Goal: Register for event/course

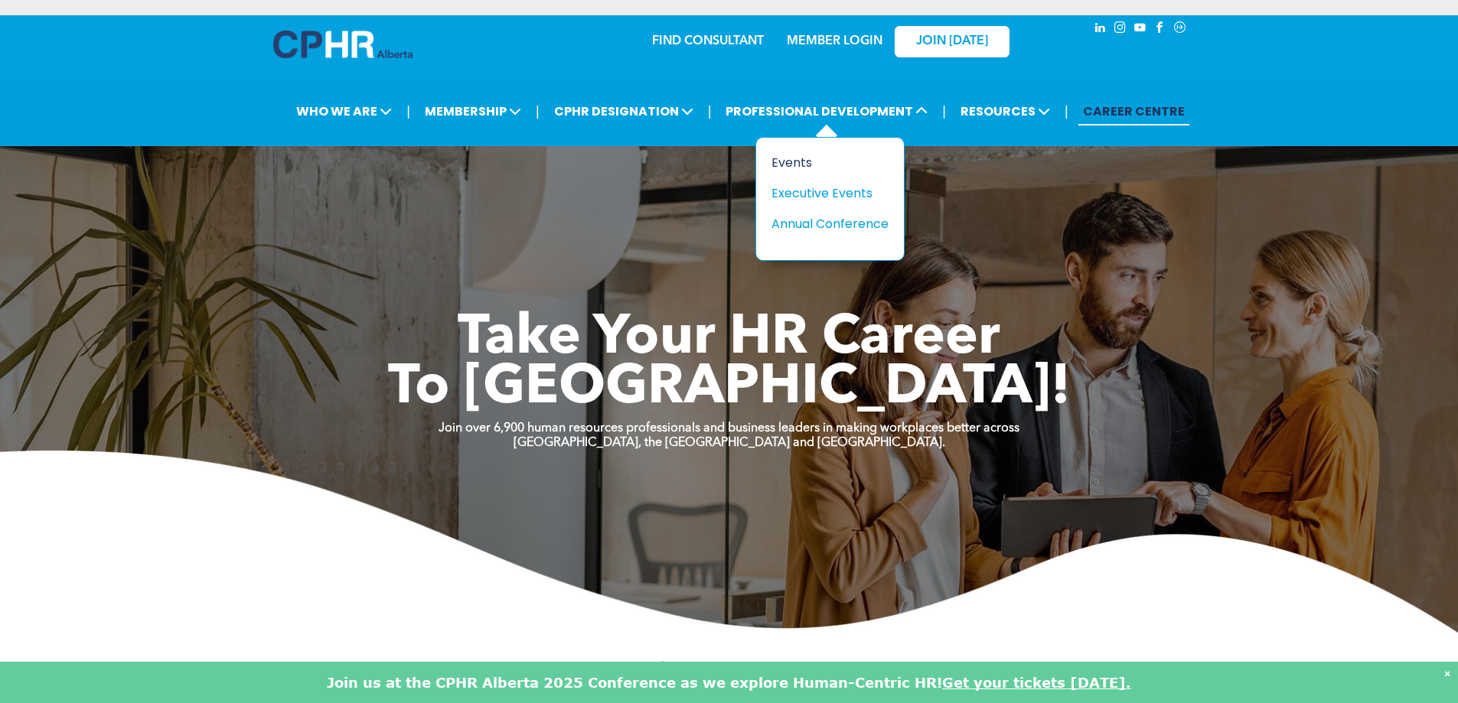
click at [782, 165] on div "Events" at bounding box center [825, 162] width 106 height 19
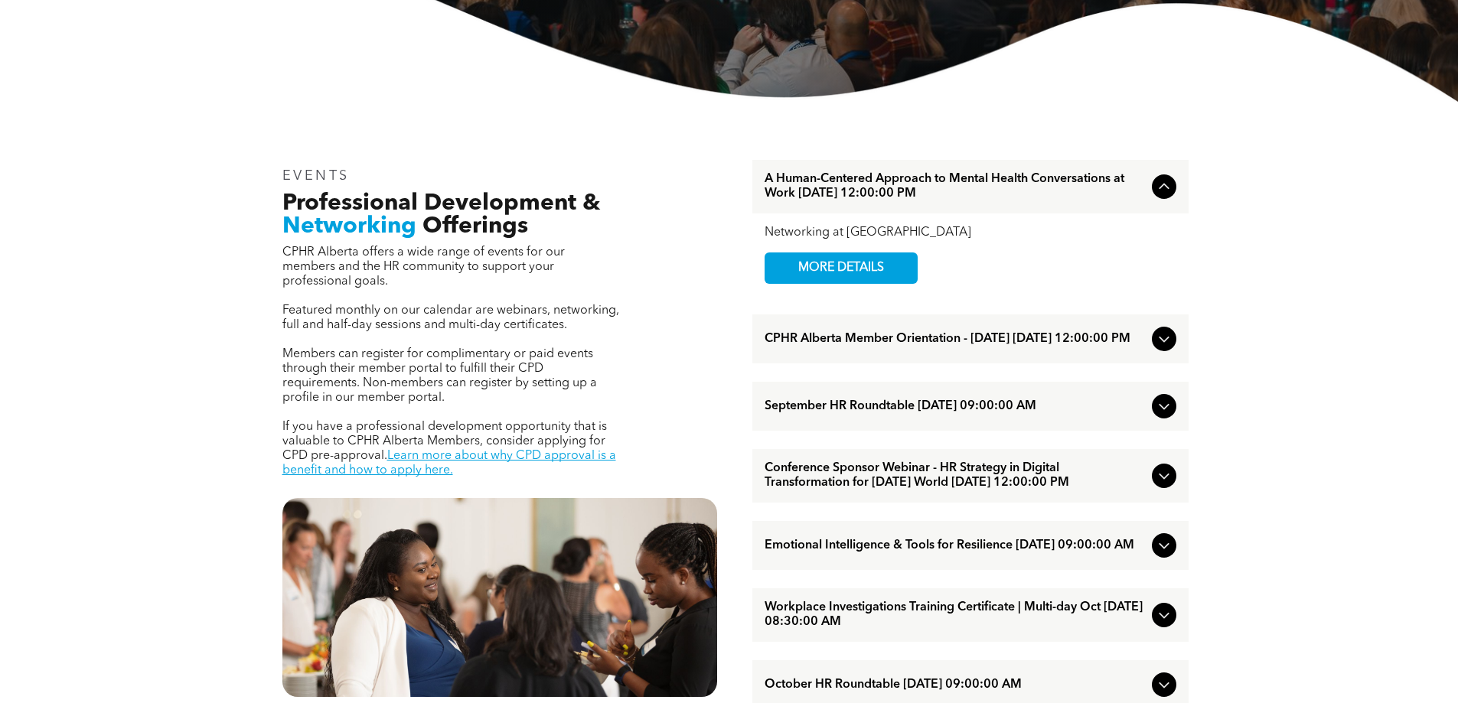
scroll to position [459, 0]
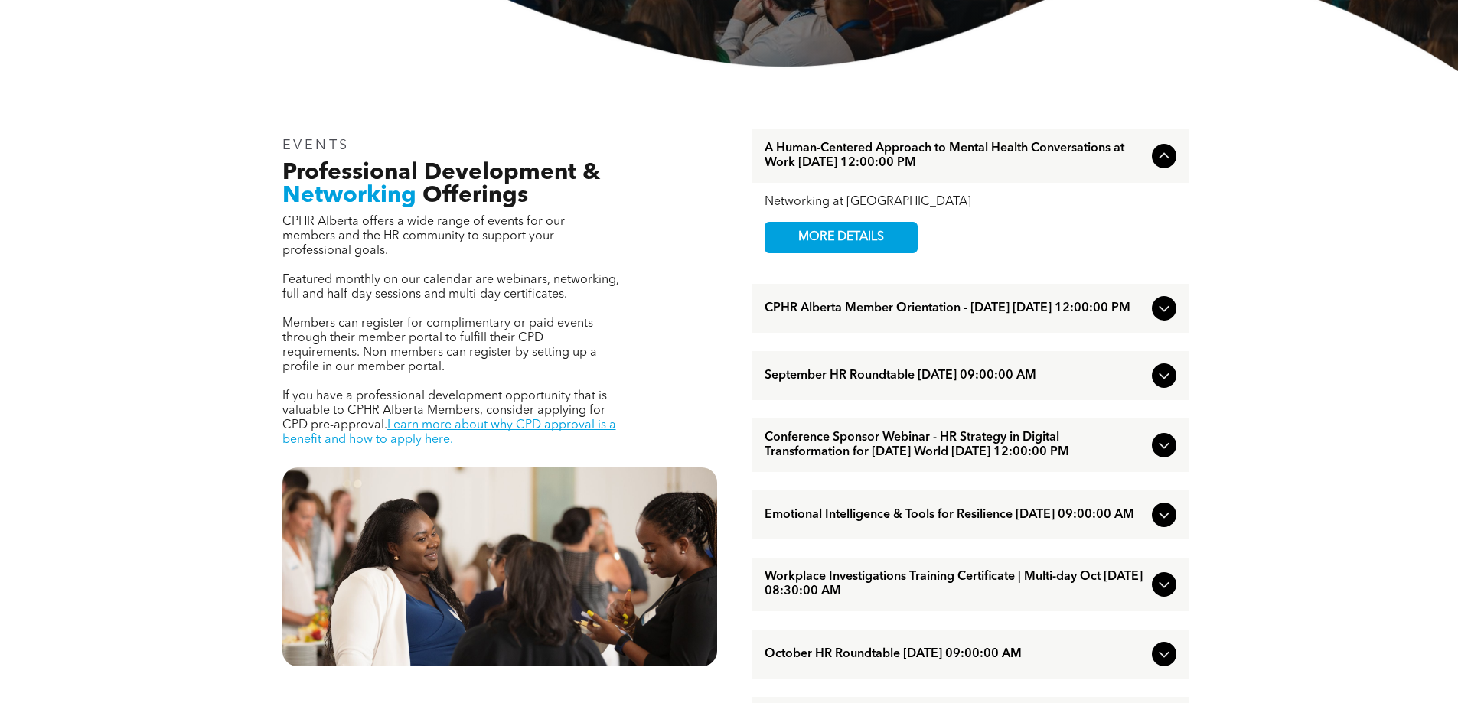
click at [1161, 153] on icon at bounding box center [1164, 156] width 18 height 18
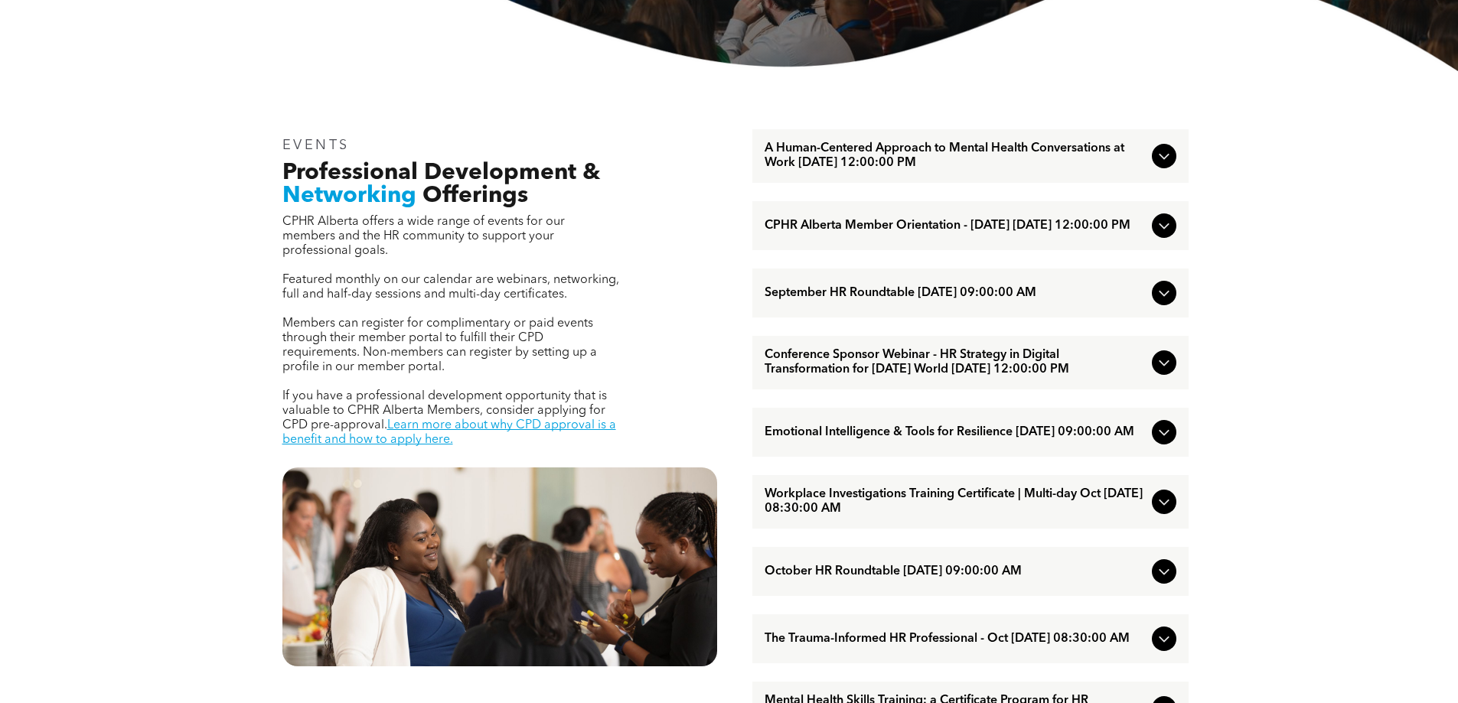
click at [1161, 153] on icon at bounding box center [1164, 156] width 18 height 18
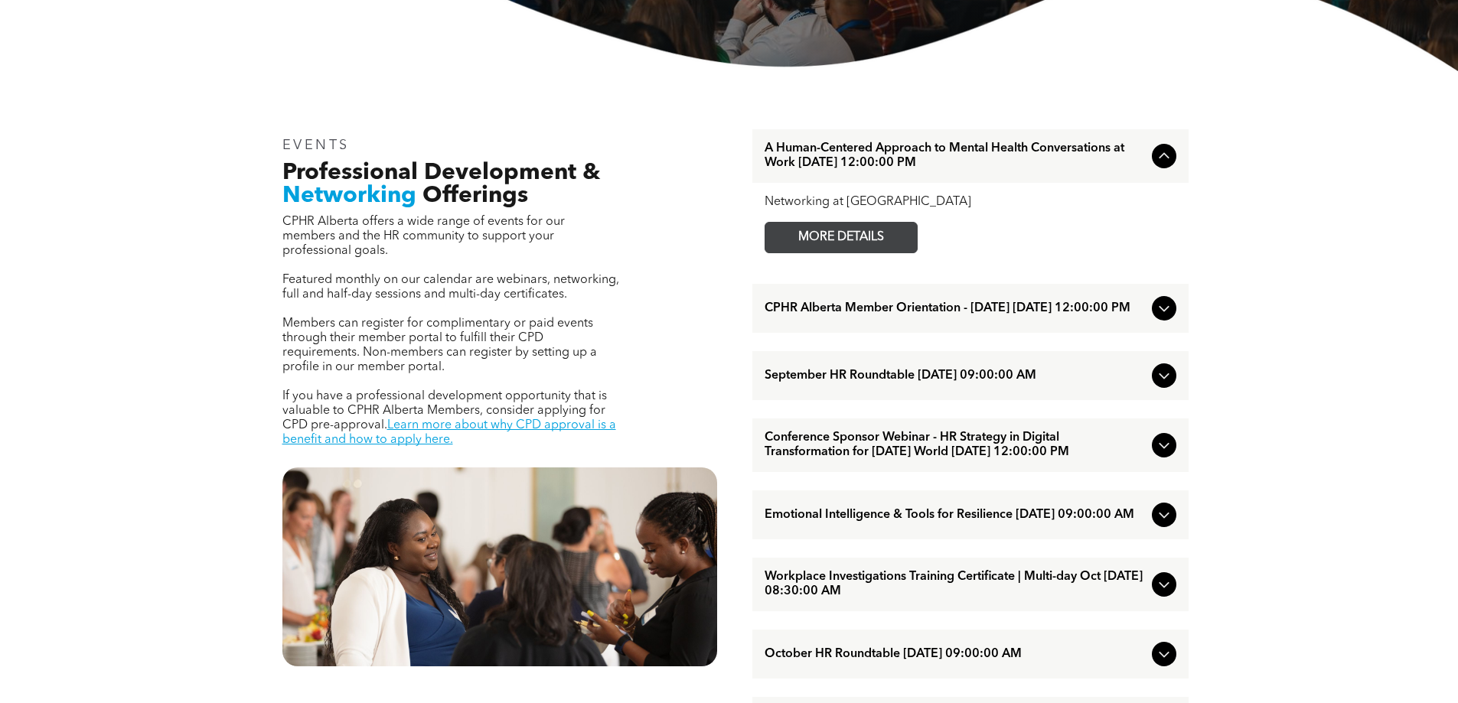
click at [822, 239] on span "MORE DETAILS" at bounding box center [841, 238] width 121 height 30
click at [1164, 312] on icon at bounding box center [1164, 309] width 10 height 6
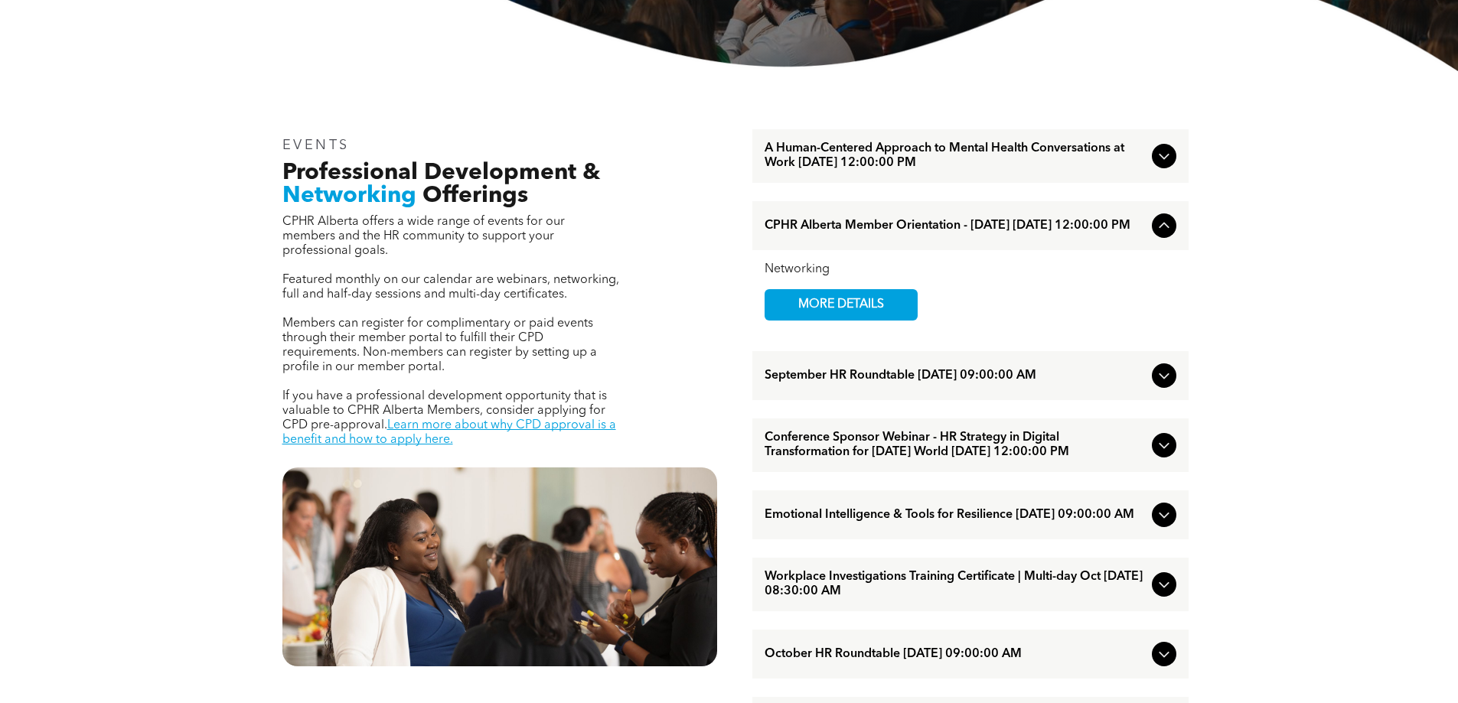
click at [1159, 381] on icon at bounding box center [1164, 376] width 18 height 18
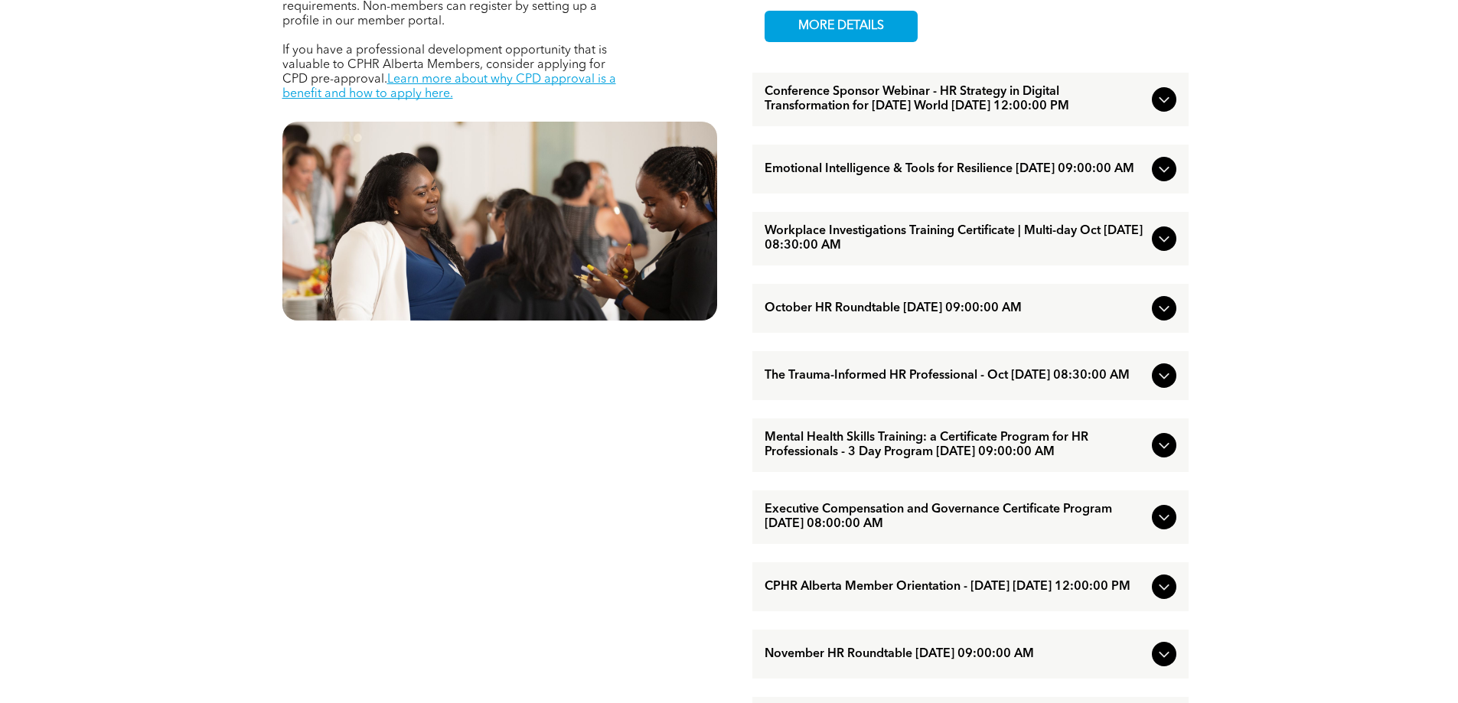
scroll to position [842, 0]
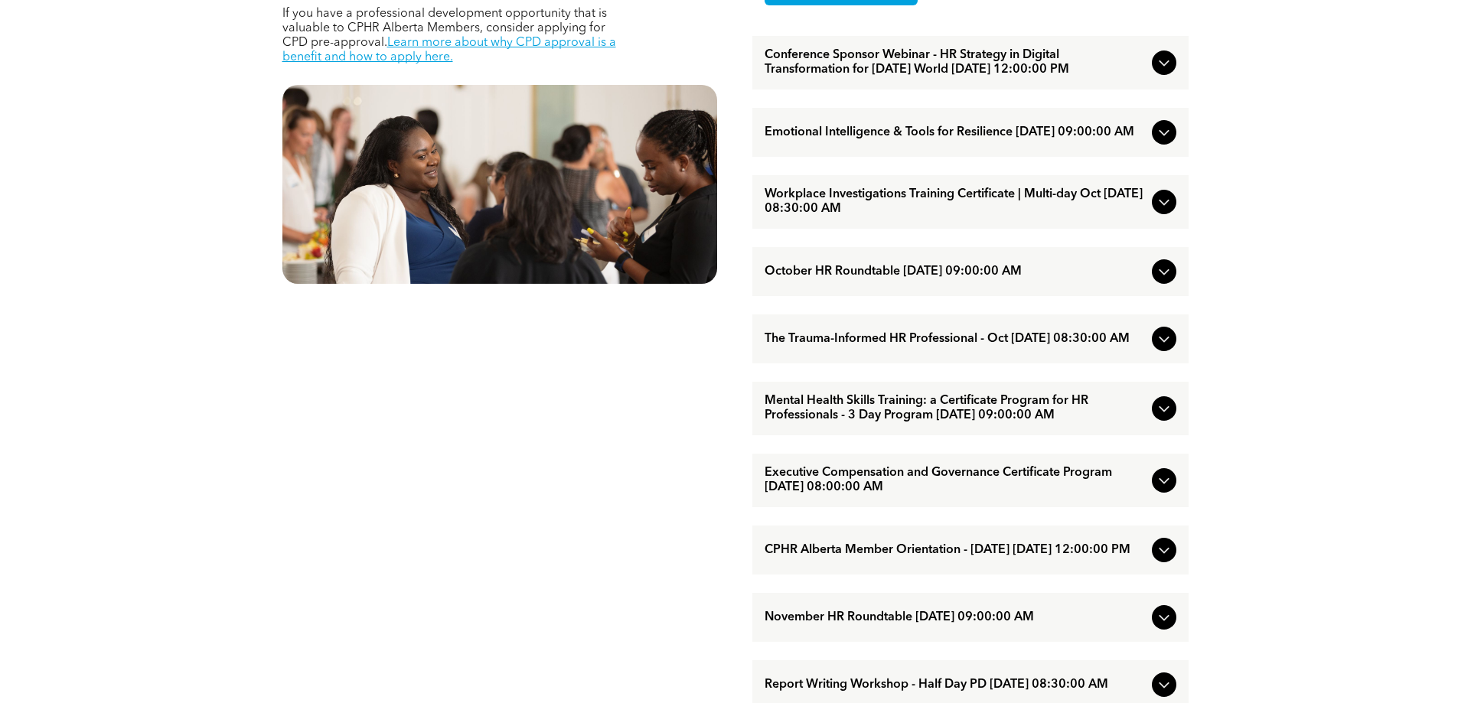
click at [1157, 142] on icon at bounding box center [1164, 132] width 18 height 18
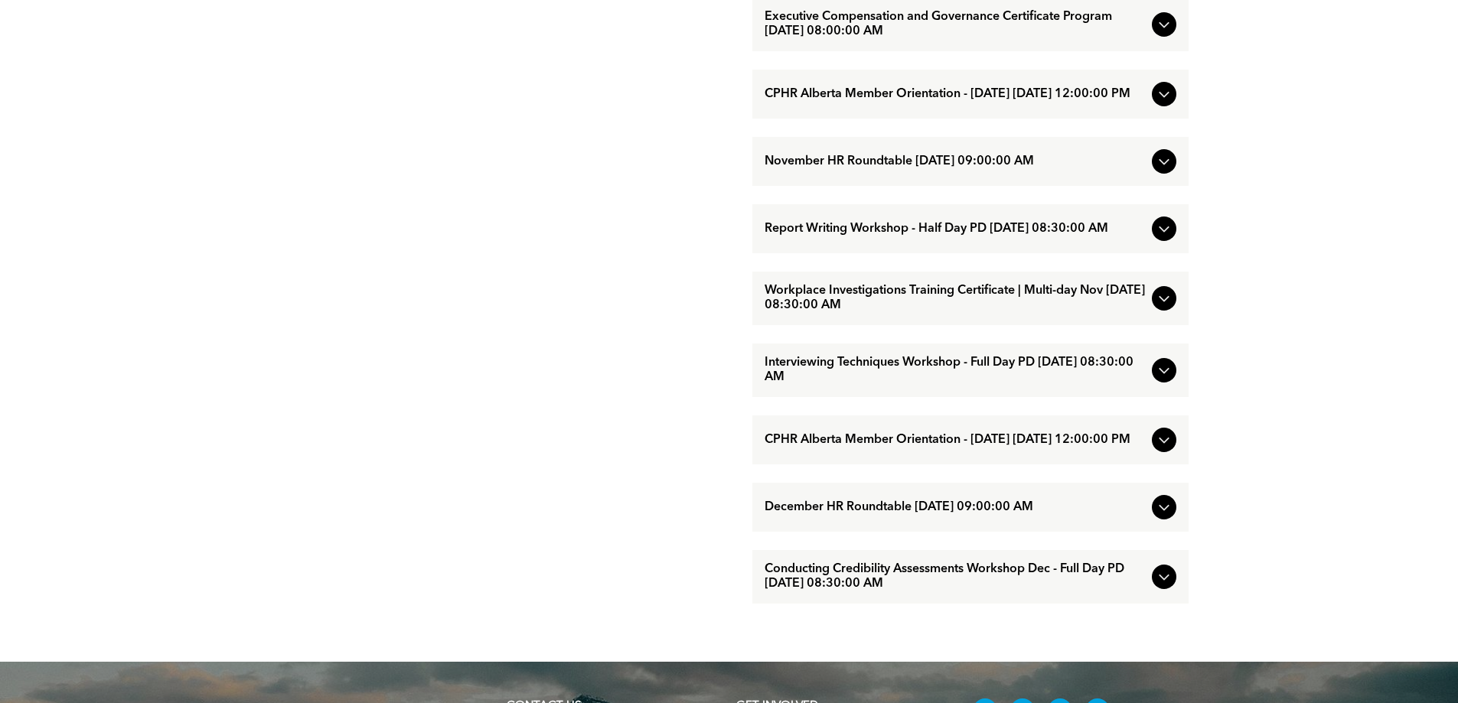
scroll to position [1301, 0]
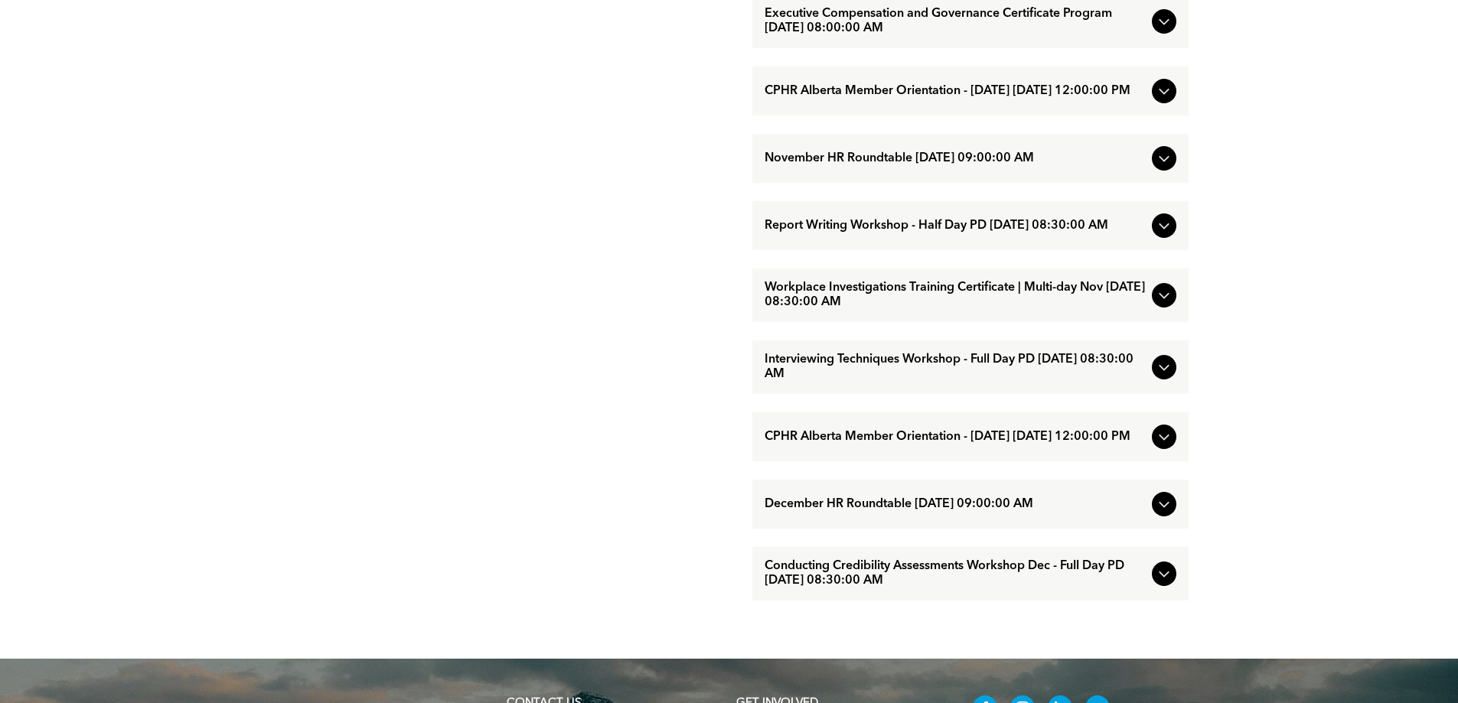
click at [1170, 305] on icon at bounding box center [1164, 295] width 18 height 18
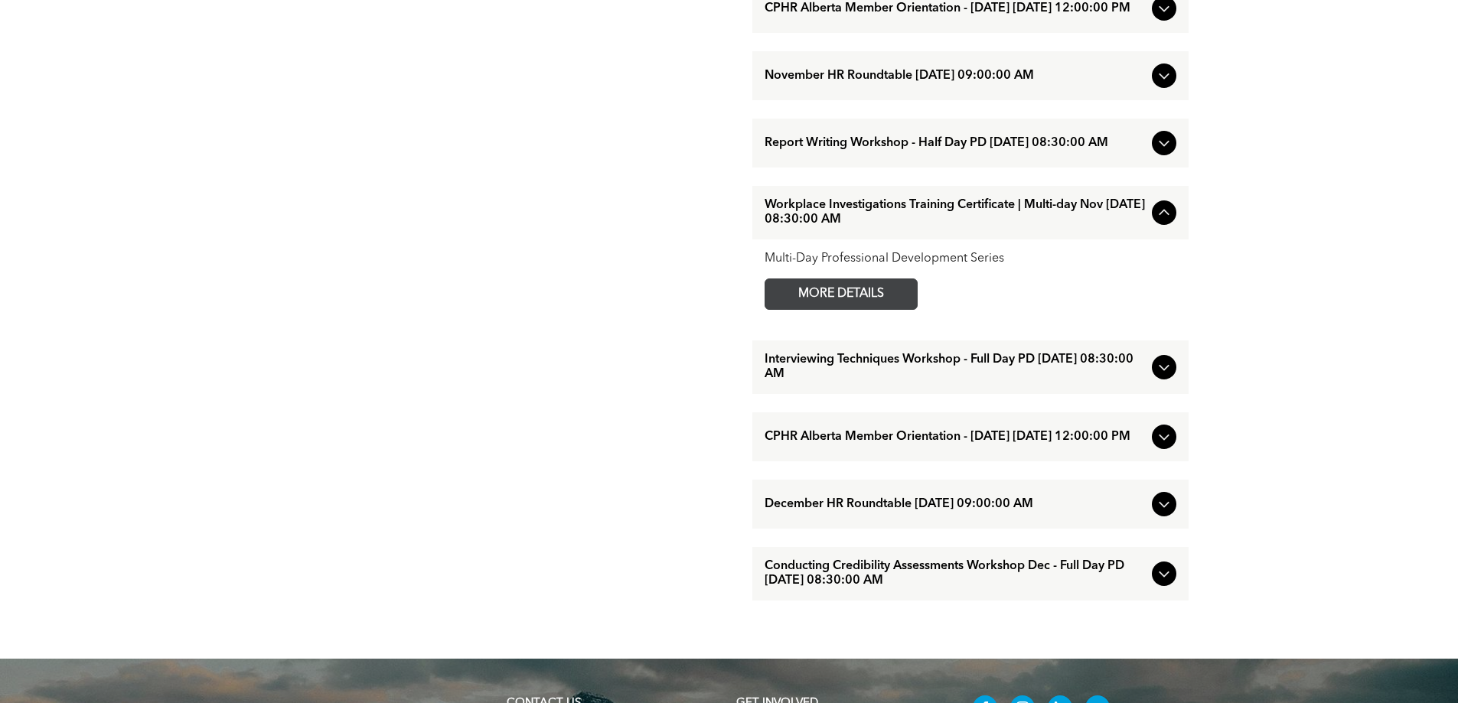
click at [834, 309] on span "MORE DETAILS" at bounding box center [841, 294] width 121 height 30
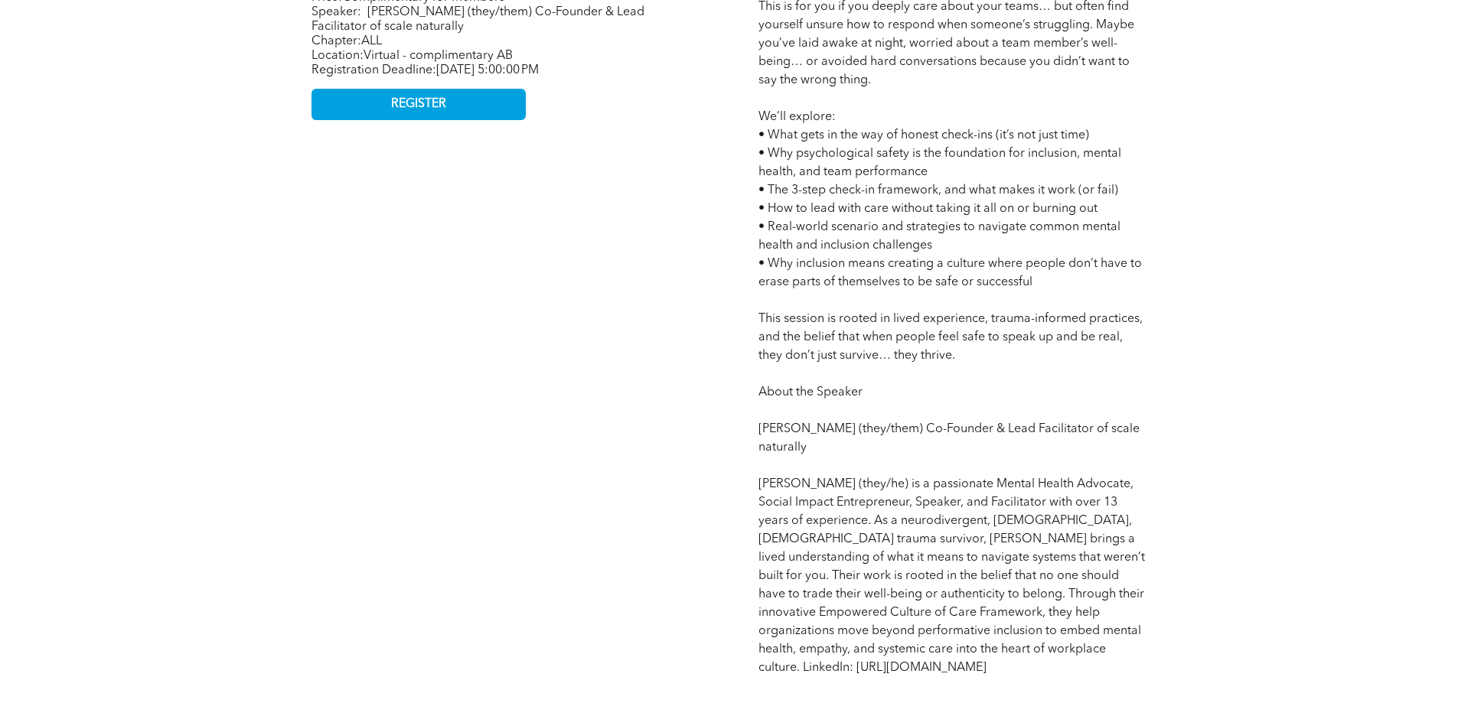
scroll to position [1301, 0]
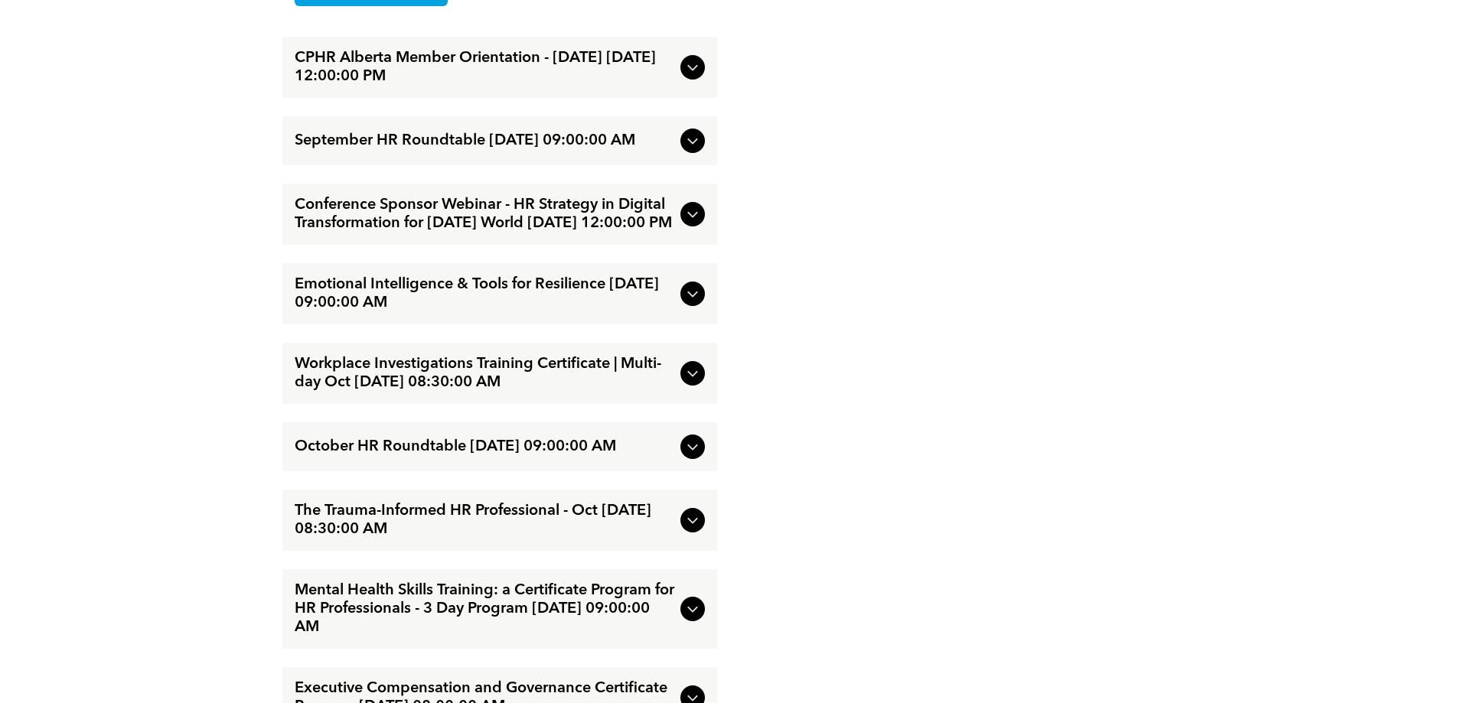
scroll to position [2985, 0]
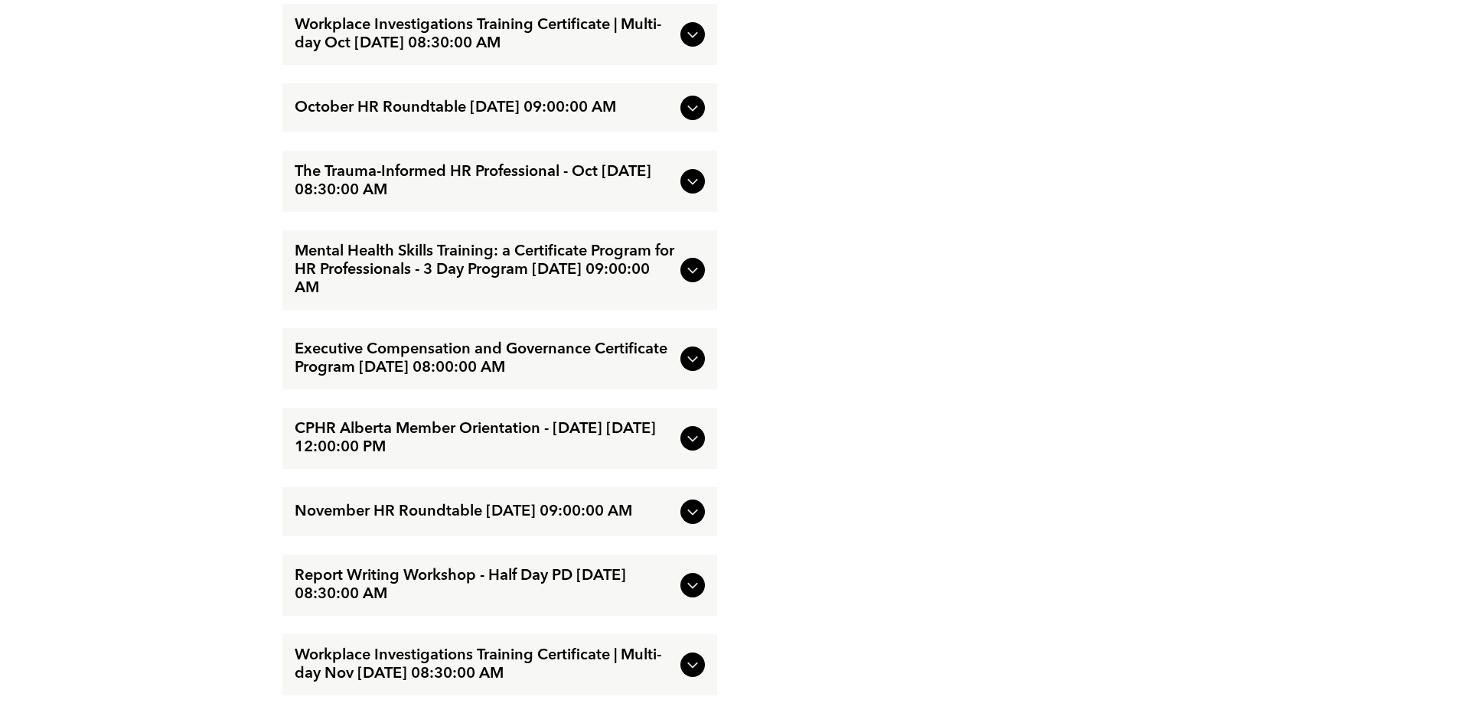
click at [691, 368] on icon at bounding box center [693, 359] width 18 height 18
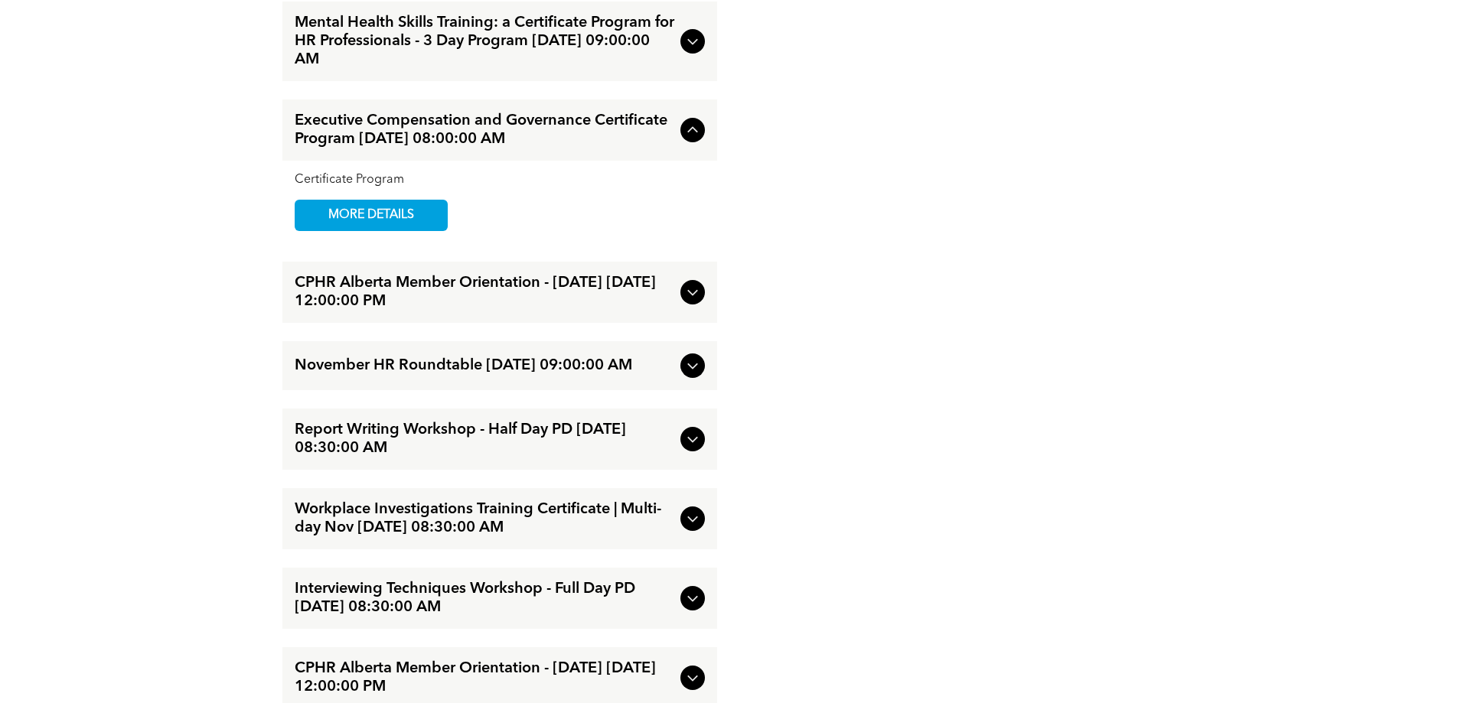
scroll to position [3132, 0]
click at [389, 230] on span "MORE DETAILS" at bounding box center [371, 215] width 121 height 30
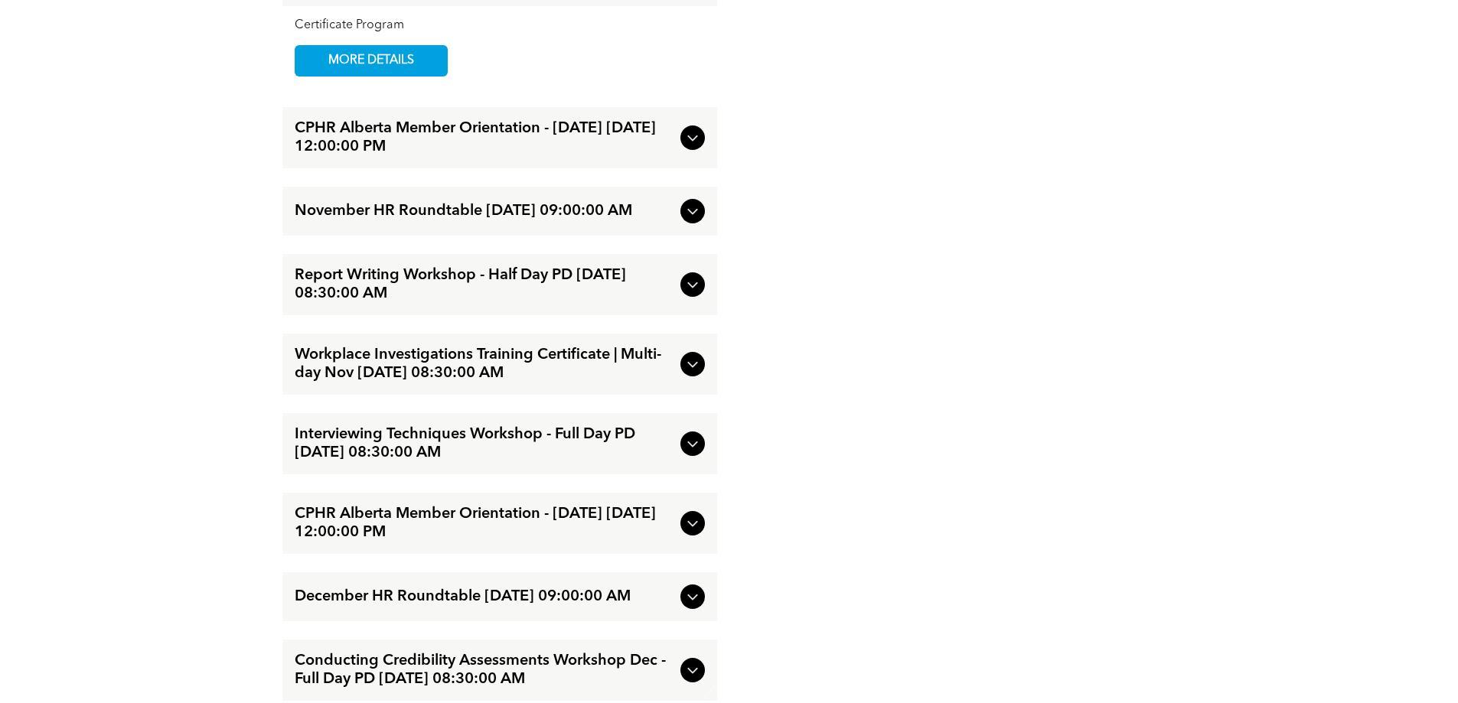
scroll to position [3286, 0]
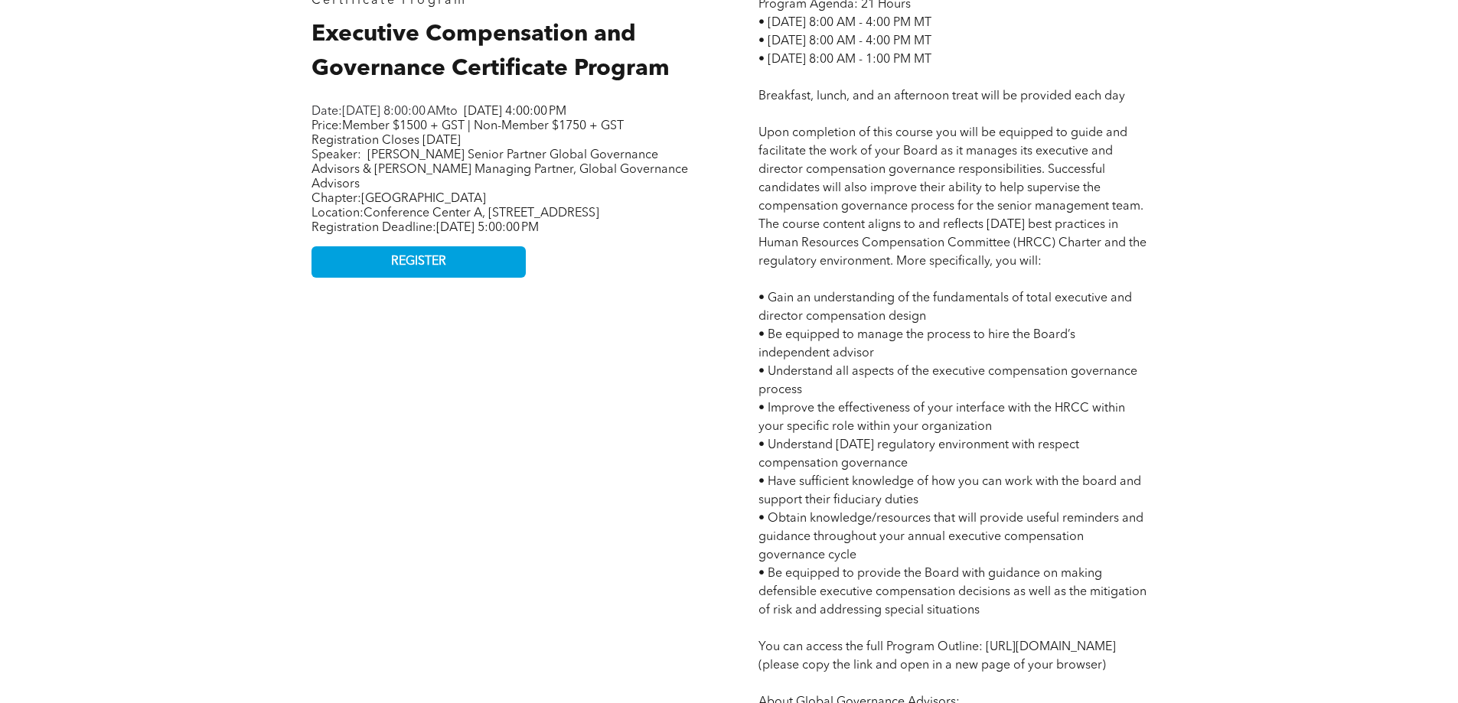
scroll to position [842, 0]
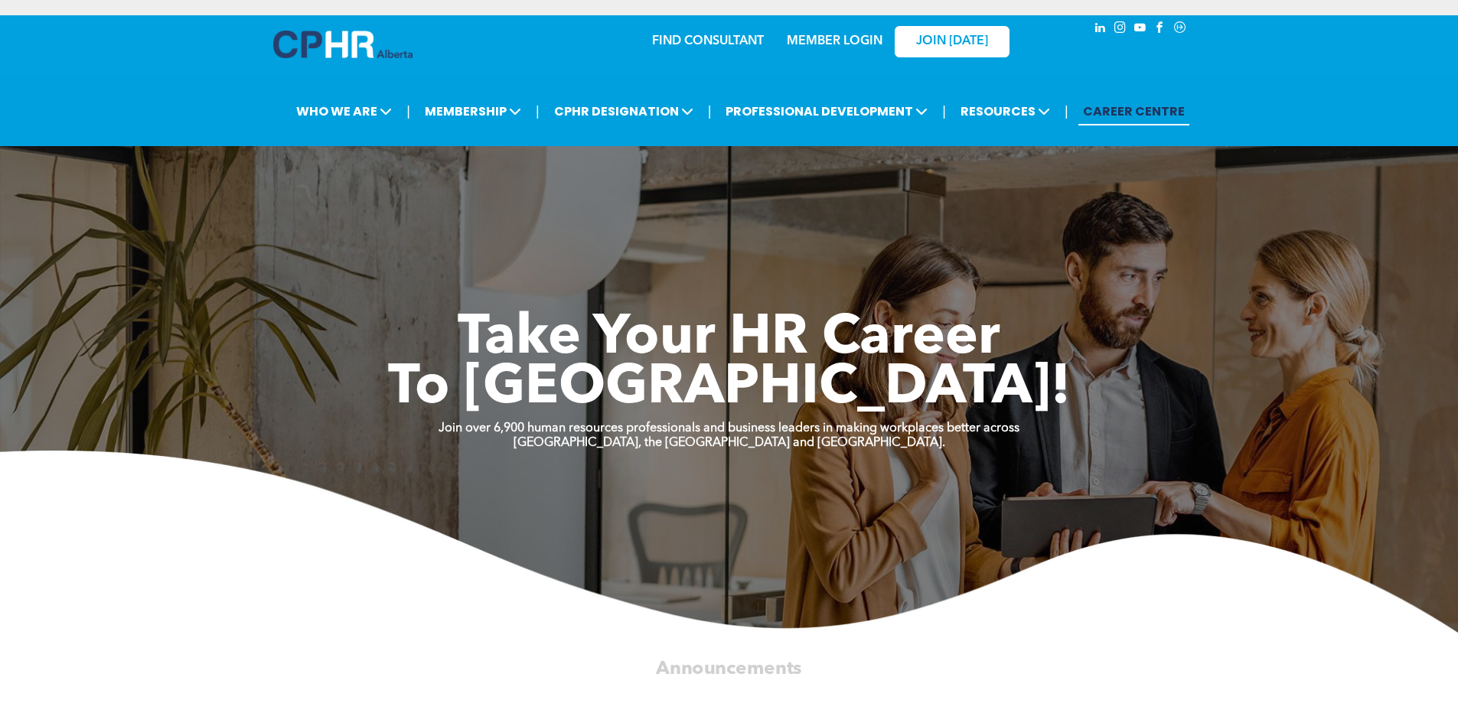
click at [825, 43] on link "MEMBER LOGIN" at bounding box center [835, 41] width 96 height 12
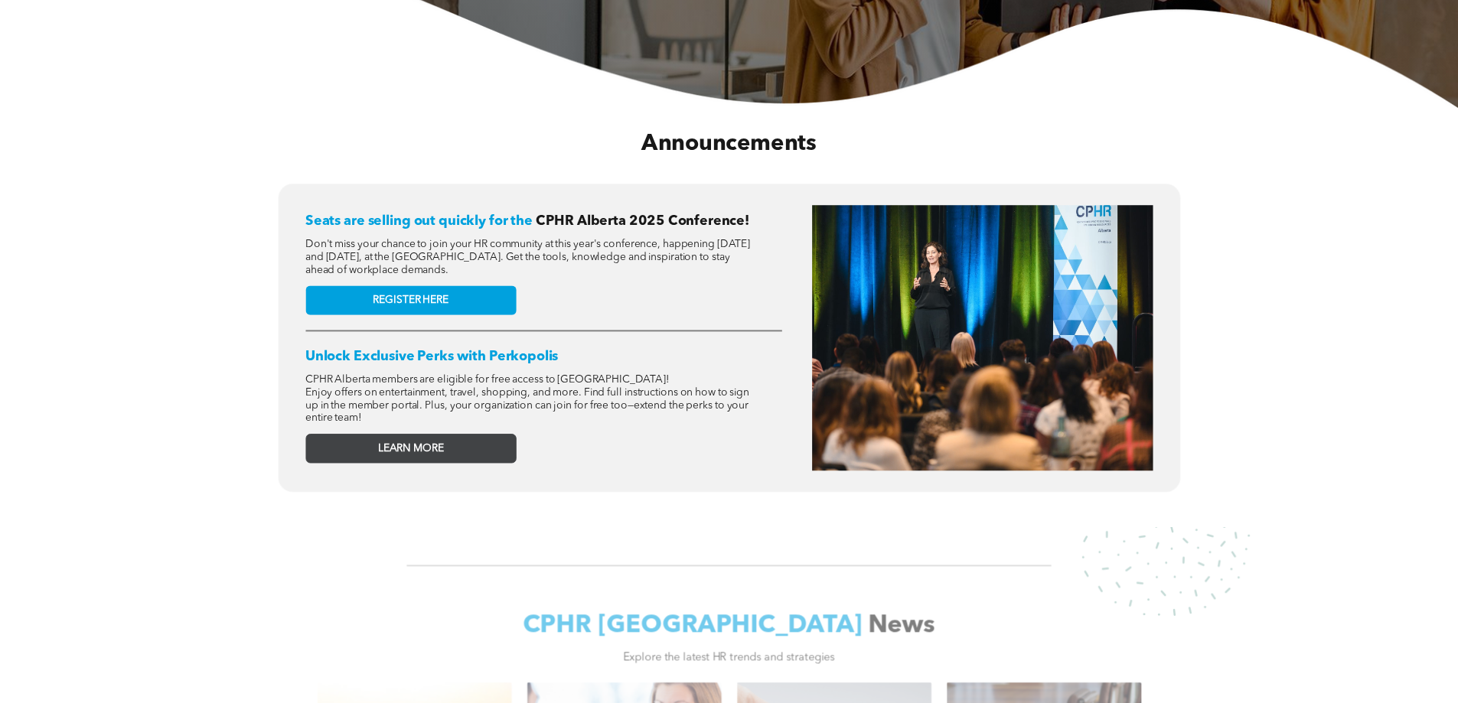
scroll to position [536, 0]
